Goal: Task Accomplishment & Management: Manage account settings

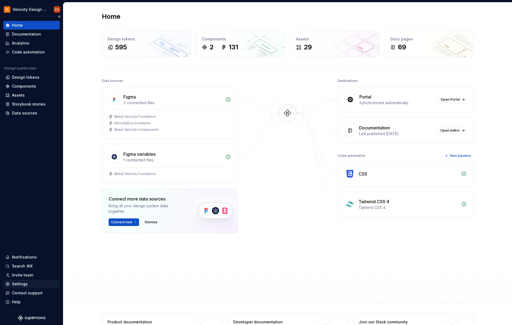
click at [20, 284] on div "Settings" at bounding box center [20, 283] width 16 height 5
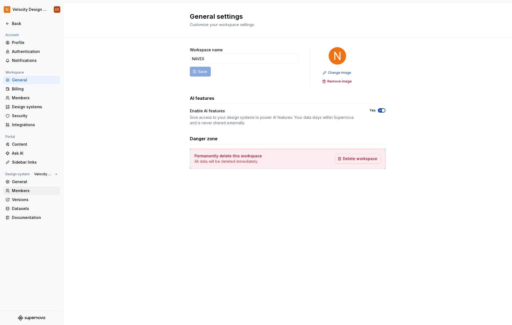
click at [23, 191] on div "Members" at bounding box center [35, 190] width 46 height 5
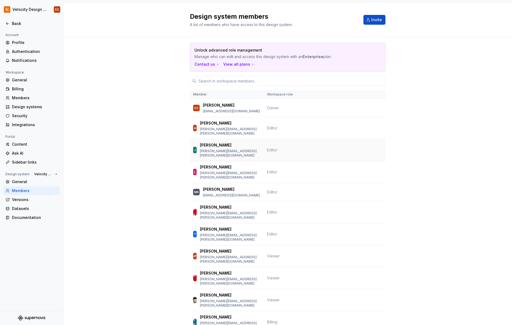
click at [218, 144] on div "[PERSON_NAME] [PERSON_NAME][EMAIL_ADDRESS][PERSON_NAME][DOMAIN_NAME]" at bounding box center [230, 149] width 61 height 15
click at [23, 98] on div "Members" at bounding box center [35, 97] width 46 height 5
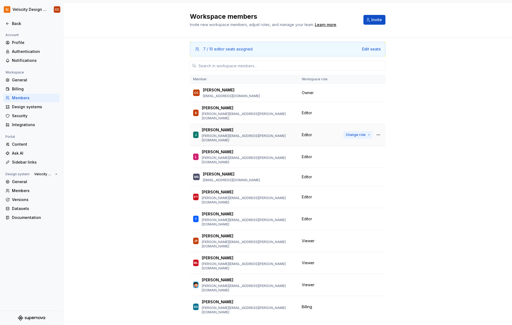
click at [368, 131] on button "Change role" at bounding box center [357, 135] width 29 height 8
click at [379, 131] on button "button" at bounding box center [378, 135] width 8 height 8
click at [364, 140] on div "Remove from workspace" at bounding box center [344, 139] width 47 height 5
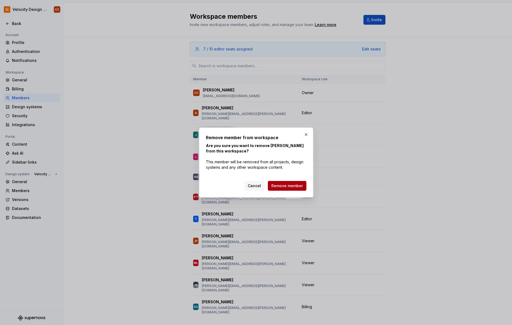
click at [287, 186] on span "Remove member" at bounding box center [286, 185] width 31 height 5
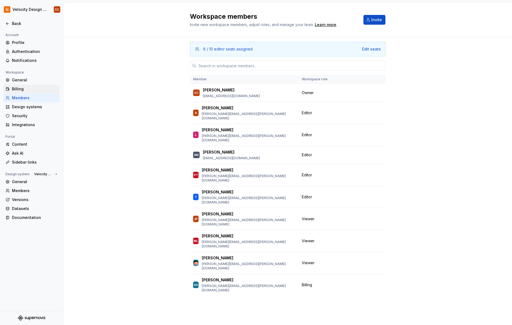
drag, startPoint x: 19, startPoint y: 87, endPoint x: 23, endPoint y: 87, distance: 3.5
click at [19, 87] on div "Billing" at bounding box center [35, 88] width 46 height 5
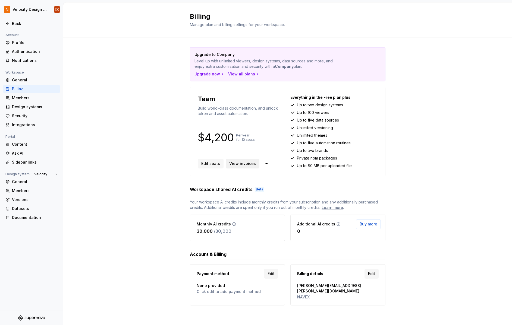
click at [242, 163] on span "View invoices" at bounding box center [242, 163] width 27 height 5
click at [264, 165] on html "Velocity Design System by NAVEX CC Back Account Profile Authentication Notifica…" at bounding box center [256, 162] width 512 height 325
click at [237, 163] on html "Velocity Design System by NAVEX CC Back Account Profile Authentication Notifica…" at bounding box center [256, 162] width 512 height 325
click at [237, 163] on span "View invoices" at bounding box center [242, 163] width 27 height 5
